Goal: Task Accomplishment & Management: Use online tool/utility

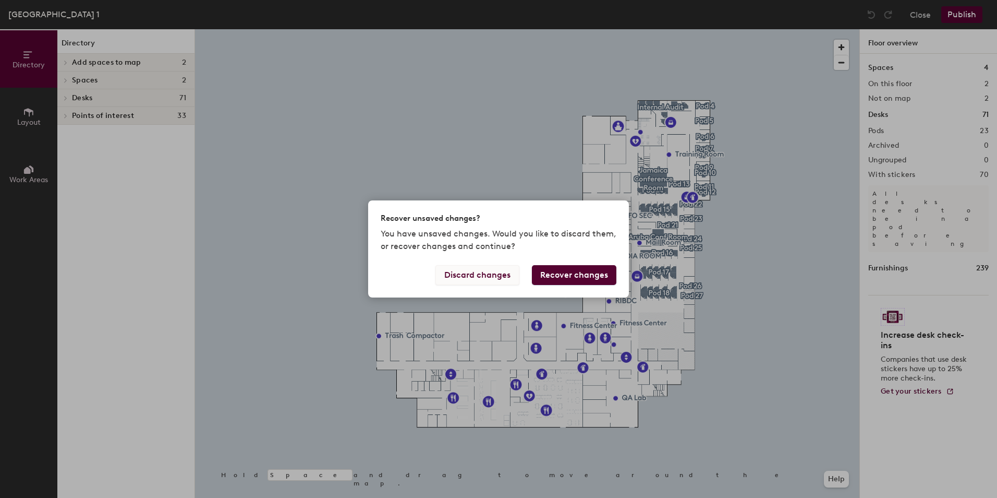
click at [498, 271] on button "Discard changes" at bounding box center [478, 275] width 84 height 20
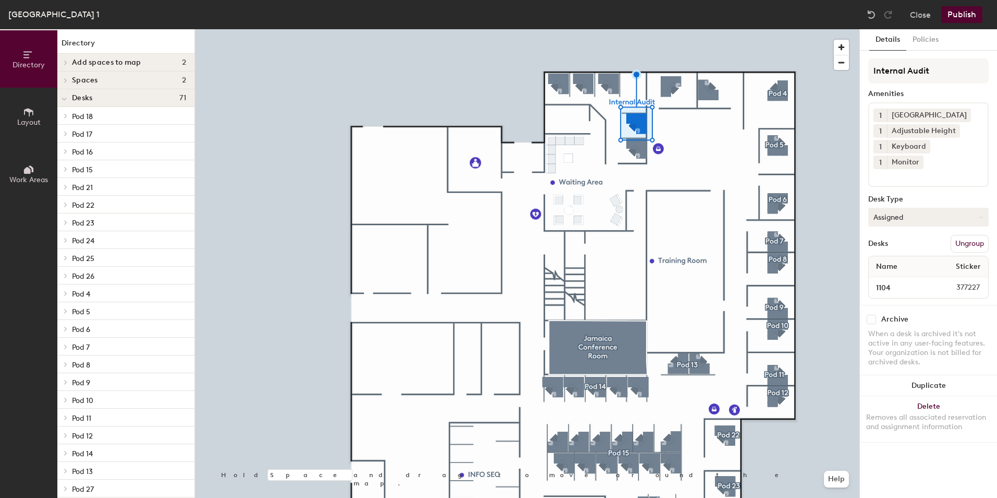
click at [906, 208] on button "Assigned" at bounding box center [928, 217] width 120 height 19
click at [896, 241] on div "Assigned" at bounding box center [921, 249] width 104 height 16
click at [887, 280] on input "1104" at bounding box center [901, 287] width 61 height 15
click at [983, 208] on button "Assigned" at bounding box center [928, 217] width 120 height 19
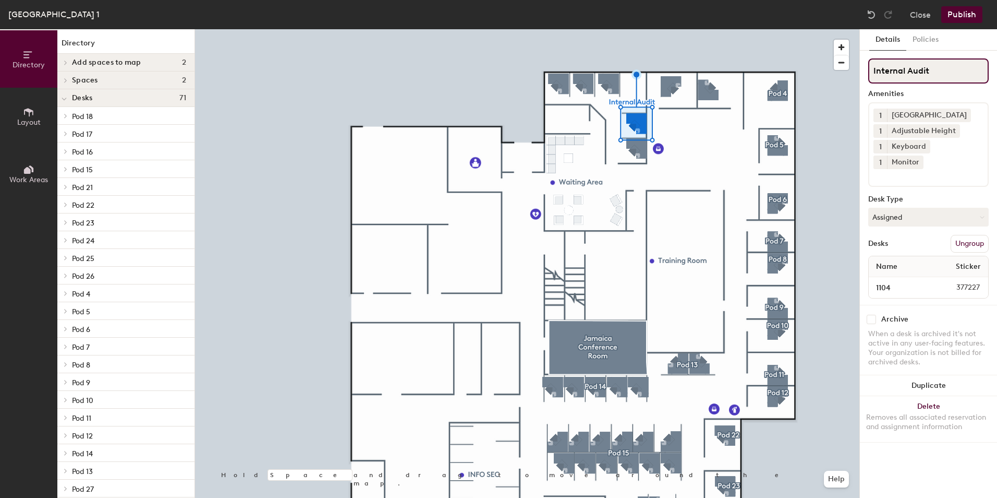
click at [938, 73] on input "Internal Audit" at bounding box center [928, 70] width 120 height 25
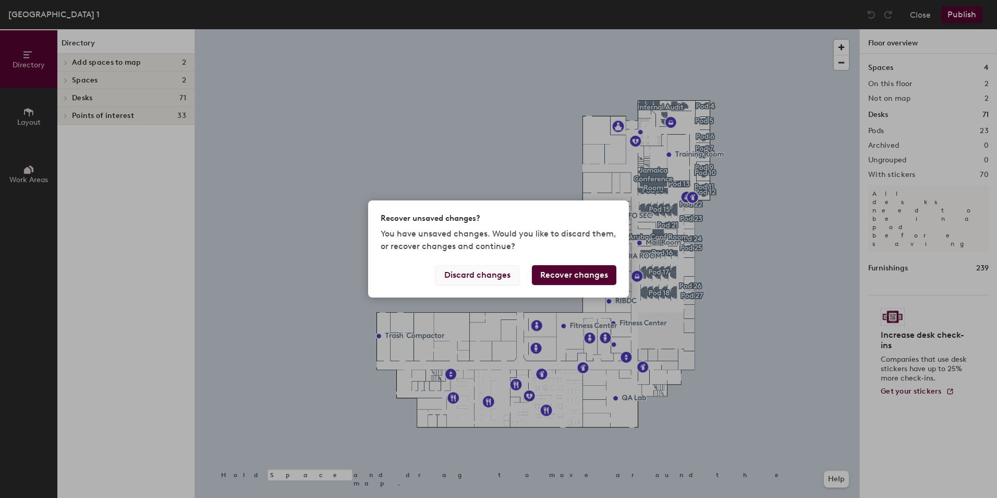
click at [487, 278] on button "Discard changes" at bounding box center [478, 275] width 84 height 20
